Goal: Find specific page/section: Find specific page/section

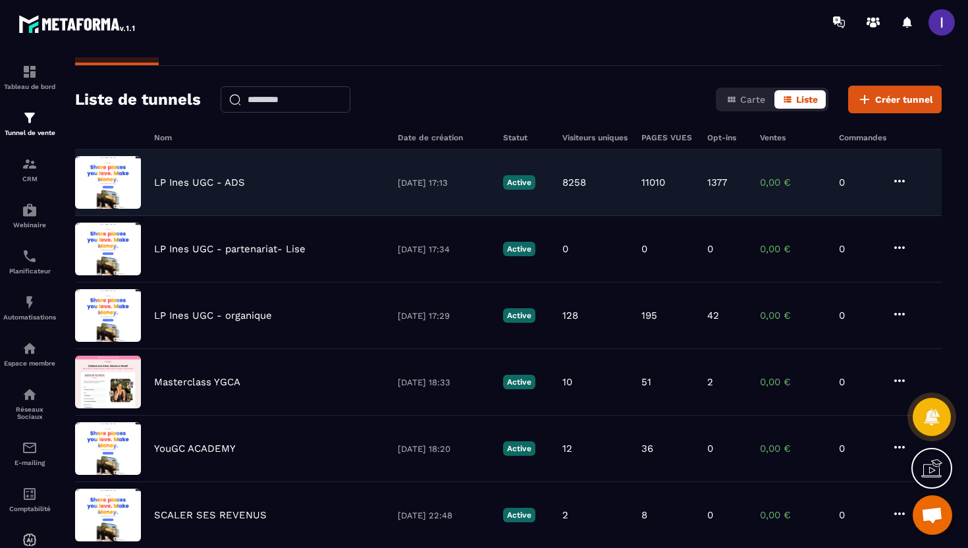
scroll to position [18, 0]
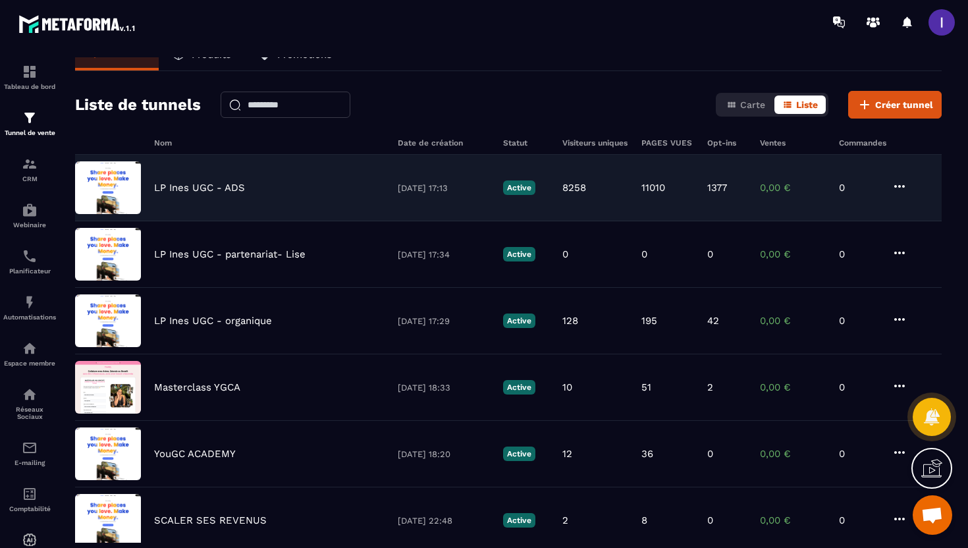
click at [205, 188] on p "LP Ines UGC - ADS" at bounding box center [199, 188] width 91 height 12
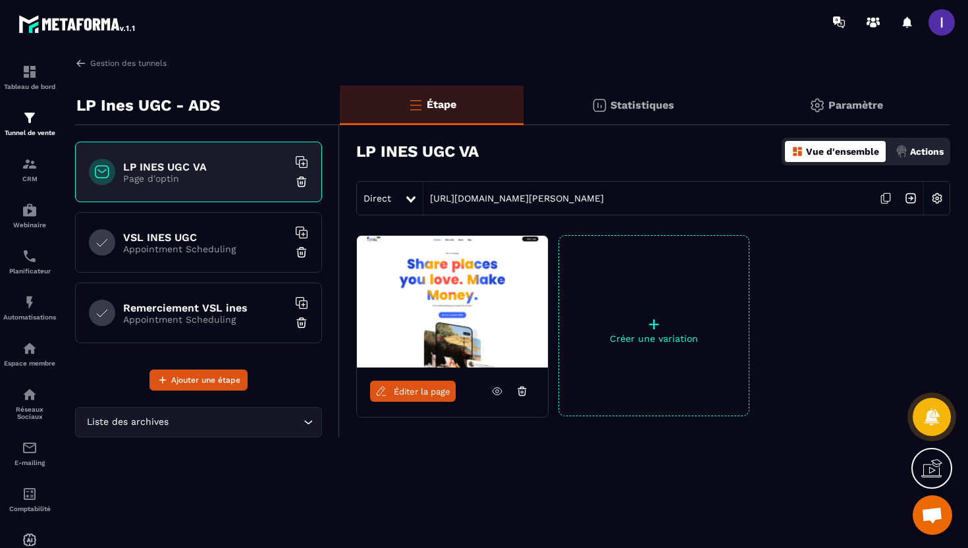
click at [915, 203] on img at bounding box center [910, 198] width 25 height 25
click at [230, 249] on p "Appointment Scheduling" at bounding box center [205, 249] width 165 height 11
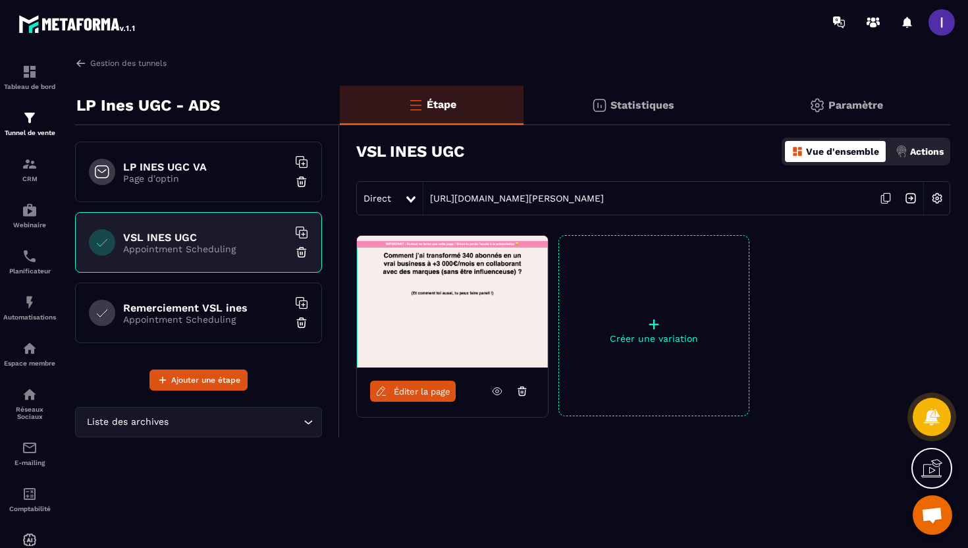
click at [917, 203] on img at bounding box center [910, 198] width 25 height 25
click at [194, 334] on div "Remerciement VSL ines Appointment Scheduling" at bounding box center [198, 312] width 247 height 61
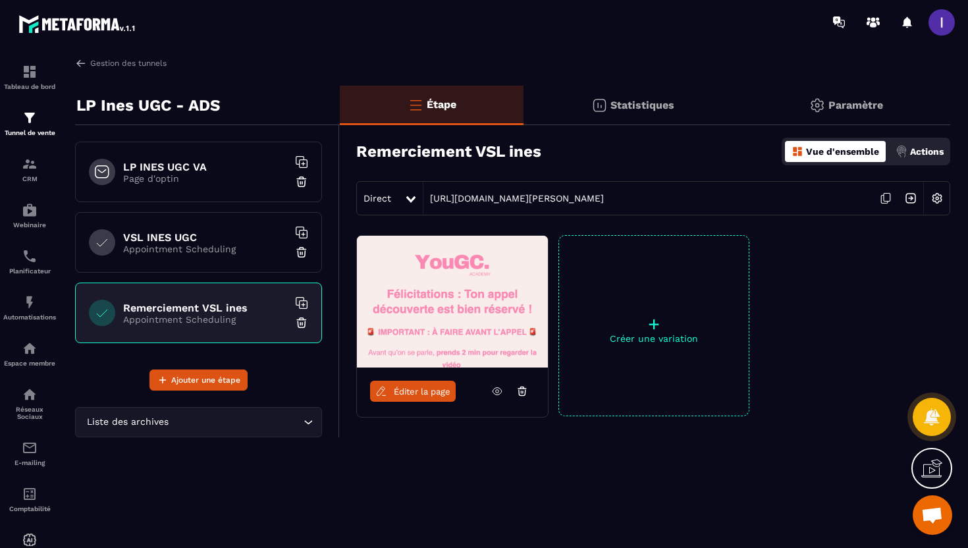
click at [906, 195] on img at bounding box center [910, 198] width 25 height 25
click at [219, 191] on div "LP INES UGC VA Page d'optin" at bounding box center [198, 172] width 247 height 61
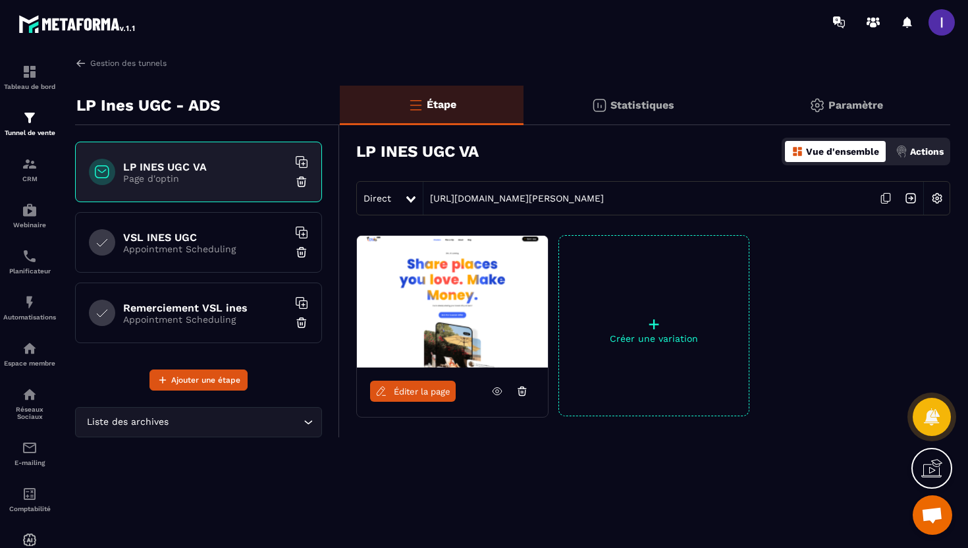
click at [161, 234] on h6 "VSL INES UGC" at bounding box center [205, 237] width 165 height 13
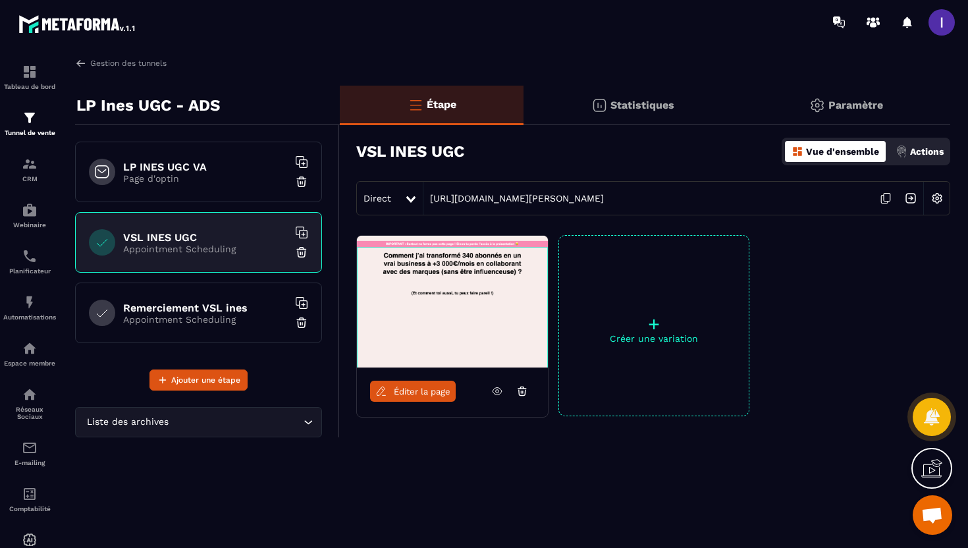
click at [176, 322] on p "Appointment Scheduling" at bounding box center [205, 319] width 165 height 11
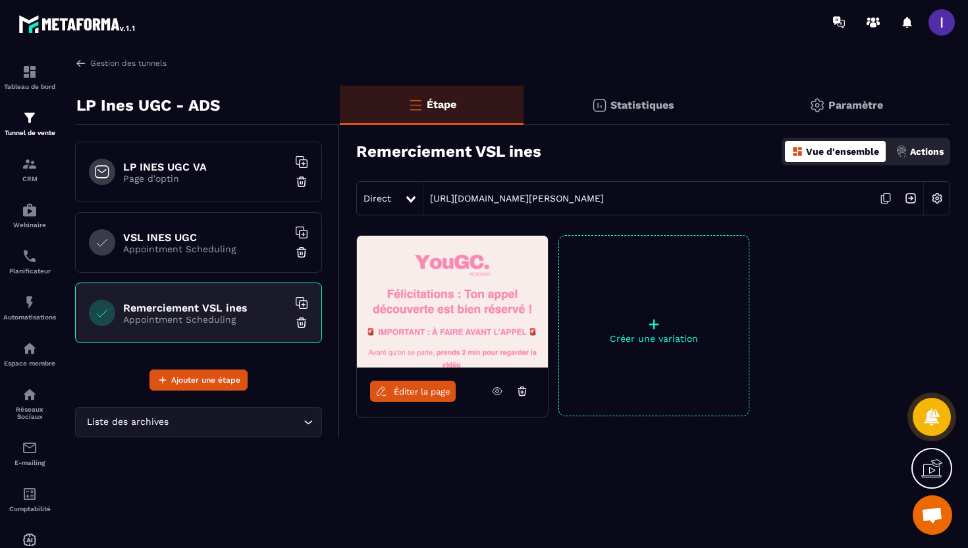
click at [217, 244] on p "Appointment Scheduling" at bounding box center [205, 249] width 165 height 11
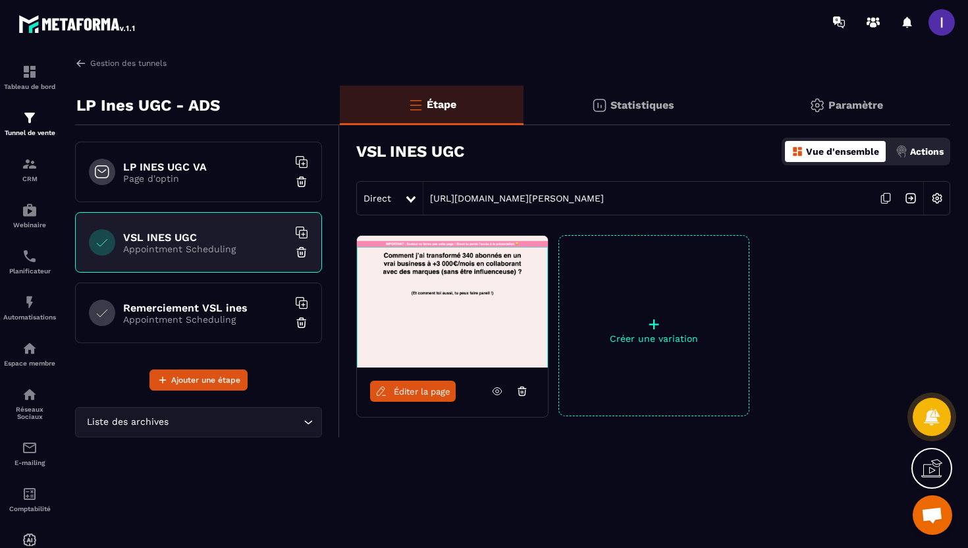
click at [444, 398] on link "Éditer la page" at bounding box center [413, 390] width 86 height 21
